Goal: Task Accomplishment & Management: Manage account settings

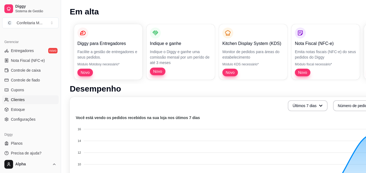
scroll to position [46, 0]
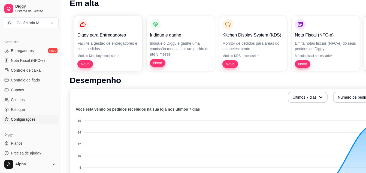
click at [30, 120] on span "Configurações" at bounding box center [23, 119] width 25 height 5
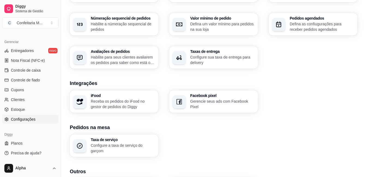
scroll to position [173, 0]
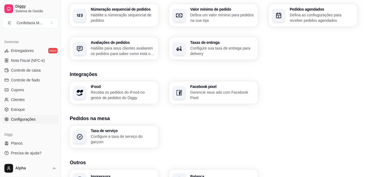
click at [227, 98] on div "Facebook pixel Gerencie seus ads com Facebook Pixel" at bounding box center [213, 93] width 89 height 22
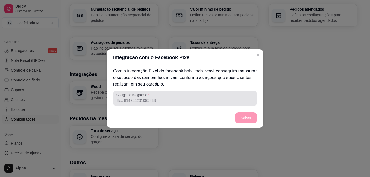
click at [167, 97] on div at bounding box center [184, 98] width 137 height 11
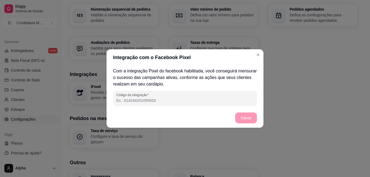
paste input "2276449216136600"
type input "2276449216136600"
click at [247, 116] on button "Salvar" at bounding box center [246, 118] width 22 height 11
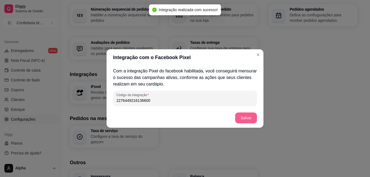
click at [251, 117] on button "Salvar" at bounding box center [246, 118] width 22 height 11
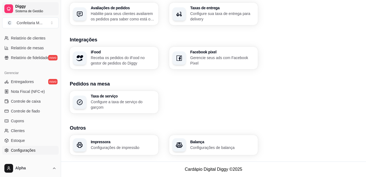
scroll to position [170, 0]
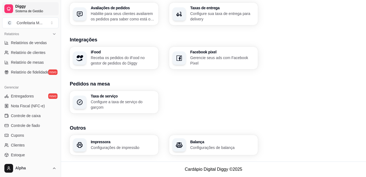
click at [28, 8] on span "Diggy" at bounding box center [35, 6] width 41 height 5
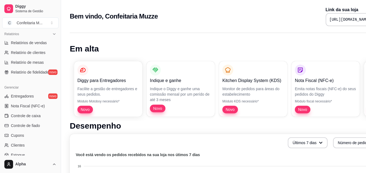
click at [330, 18] on pre "[URL][DOMAIN_NAME]" at bounding box center [350, 19] width 41 height 5
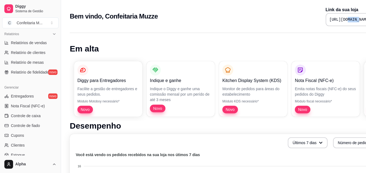
click at [330, 18] on pre "[URL][DOMAIN_NAME]" at bounding box center [350, 19] width 41 height 5
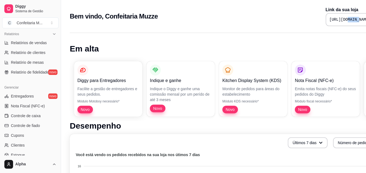
click at [330, 18] on pre "[URL][DOMAIN_NAME]" at bounding box center [350, 19] width 41 height 5
copy div "[URL][DOMAIN_NAME]"
click at [330, 18] on pre "[URL][DOMAIN_NAME]" at bounding box center [350, 19] width 41 height 5
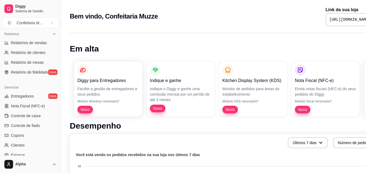
click at [330, 18] on pre "[URL][DOMAIN_NAME]" at bounding box center [350, 19] width 41 height 5
click at [330, 17] on pre "[URL][DOMAIN_NAME]" at bounding box center [350, 19] width 41 height 5
click at [330, 19] on pre "[URL][DOMAIN_NAME]" at bounding box center [350, 19] width 41 height 5
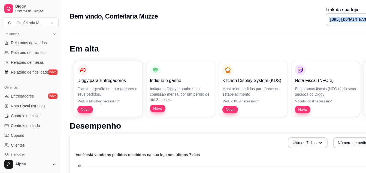
click at [330, 19] on pre "[URL][DOMAIN_NAME]" at bounding box center [350, 19] width 41 height 5
copy div "[URL][DOMAIN_NAME]"
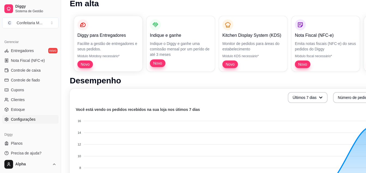
scroll to position [46, 0]
click at [35, 119] on link "Configurações" at bounding box center [30, 119] width 56 height 9
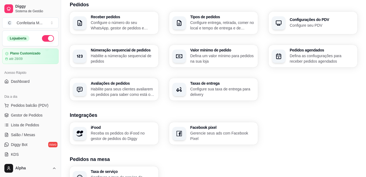
scroll to position [136, 0]
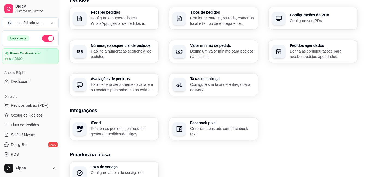
click at [199, 125] on h3 "Facebook pixel" at bounding box center [222, 123] width 64 height 4
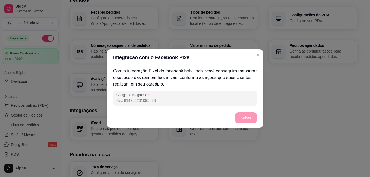
click at [169, 98] on input "Código da integração" at bounding box center [184, 100] width 137 height 5
paste input "2276449216136600"
type input "2276449216136600"
click at [246, 114] on button "Salvar" at bounding box center [246, 118] width 22 height 11
